Goal: Find specific page/section: Find specific page/section

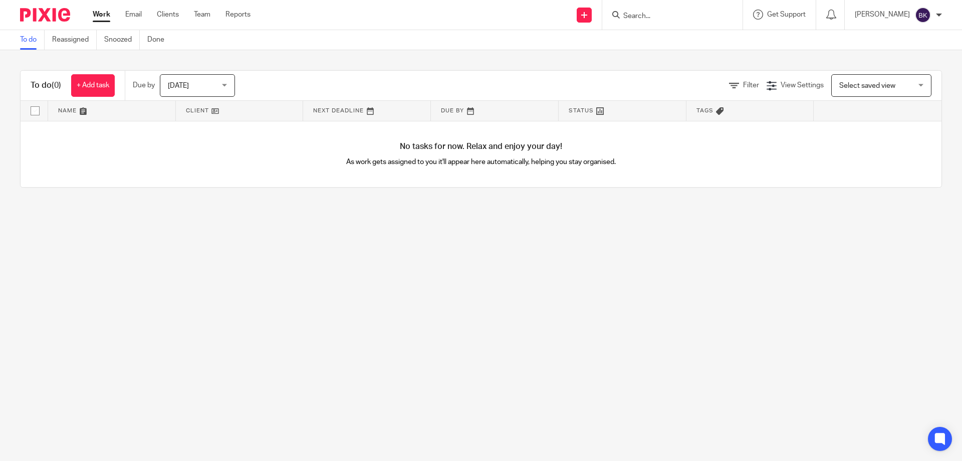
click at [666, 15] on input "Search" at bounding box center [667, 16] width 90 height 9
type input "u"
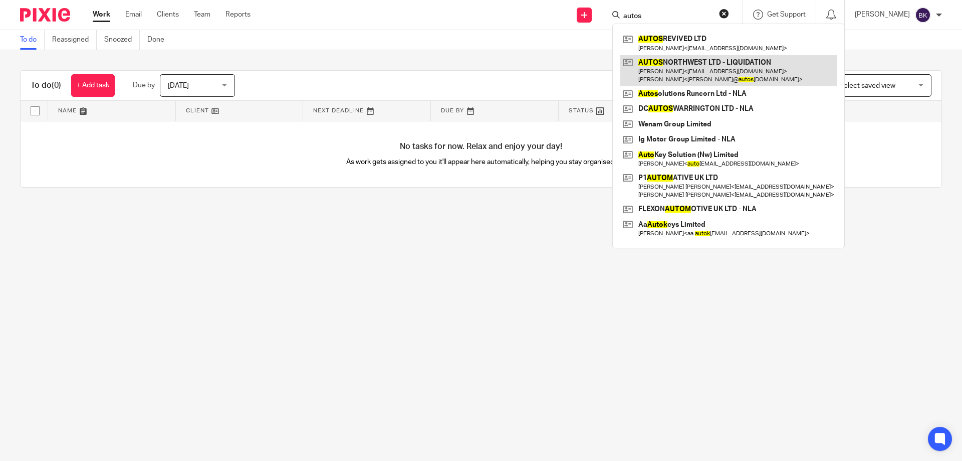
type input "autos"
click at [697, 69] on link at bounding box center [728, 70] width 217 height 31
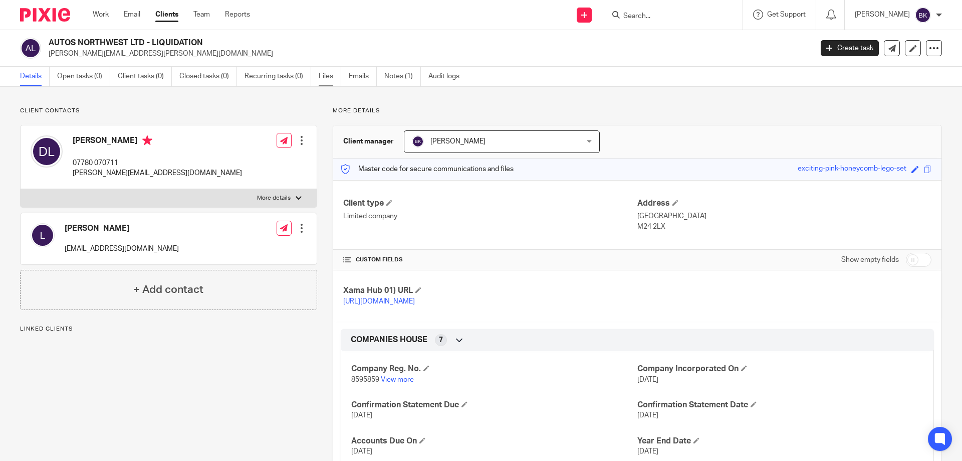
click at [334, 78] on link "Files" at bounding box center [330, 77] width 23 height 20
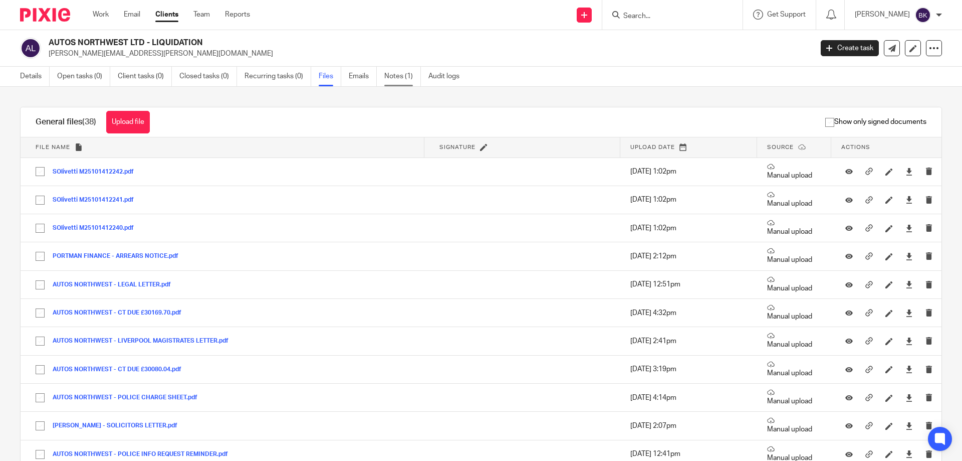
click at [405, 73] on link "Notes (1)" at bounding box center [402, 77] width 37 height 20
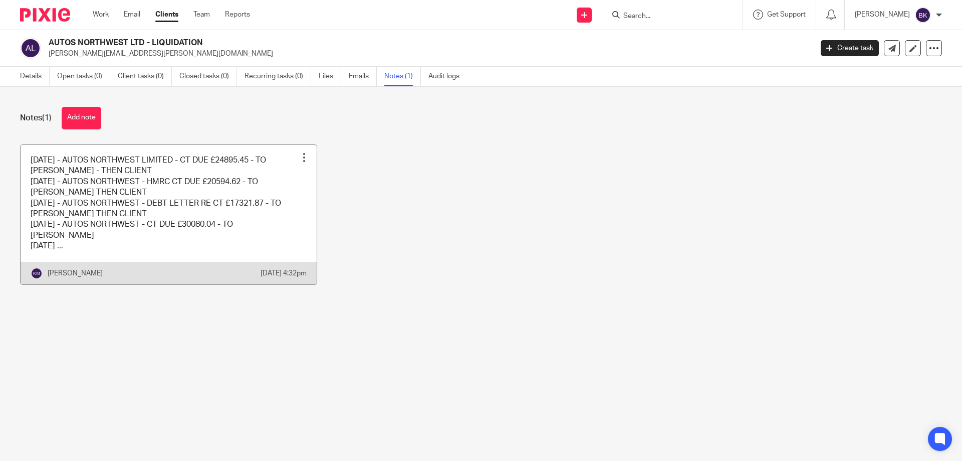
click at [249, 251] on link at bounding box center [169, 214] width 296 height 139
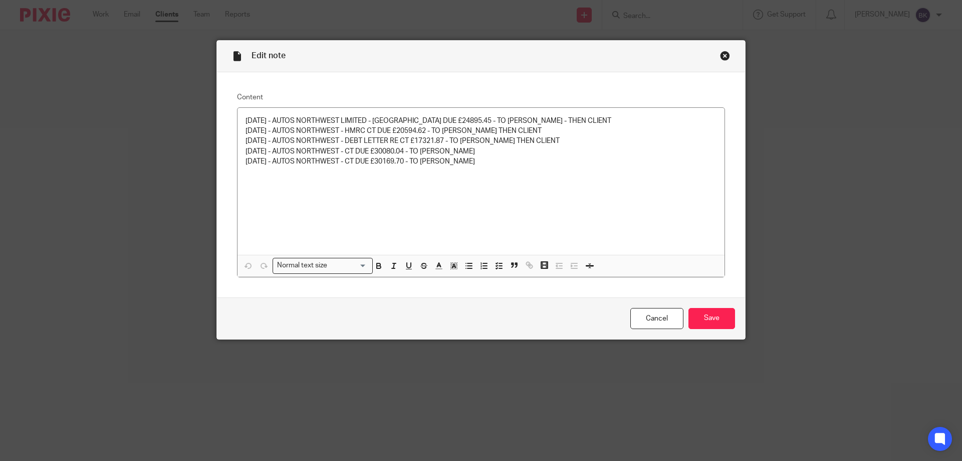
click at [724, 57] on div "Close this dialog window" at bounding box center [725, 56] width 10 height 10
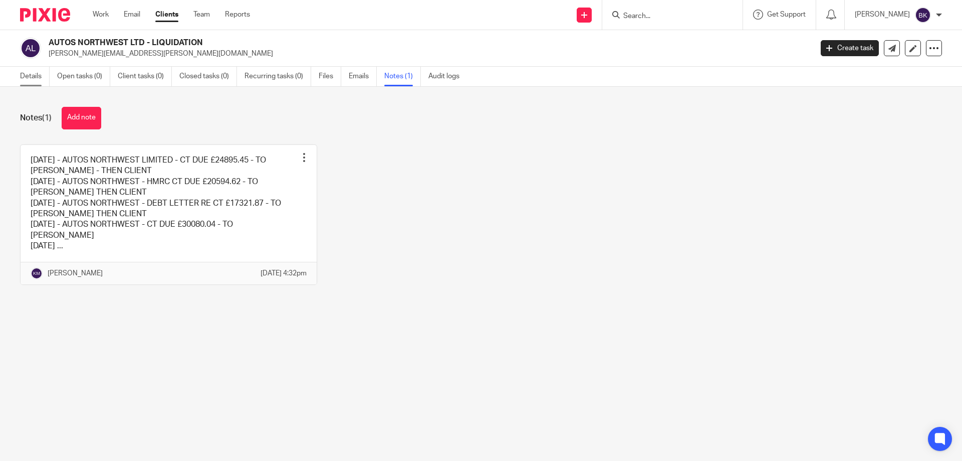
click at [24, 75] on link "Details" at bounding box center [35, 77] width 30 height 20
